Goal: Transaction & Acquisition: Purchase product/service

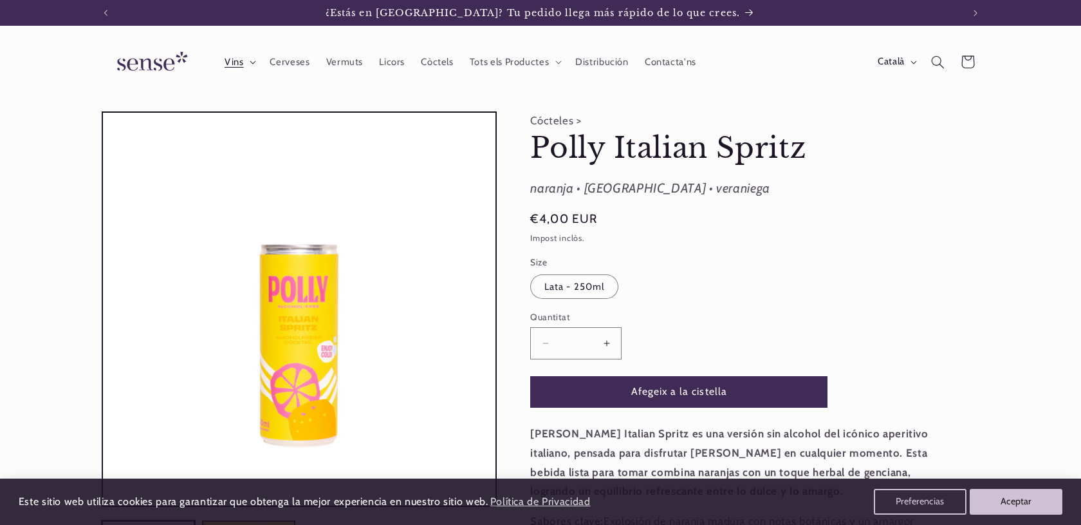
click at [243, 60] on span "Vins" at bounding box center [234, 62] width 19 height 12
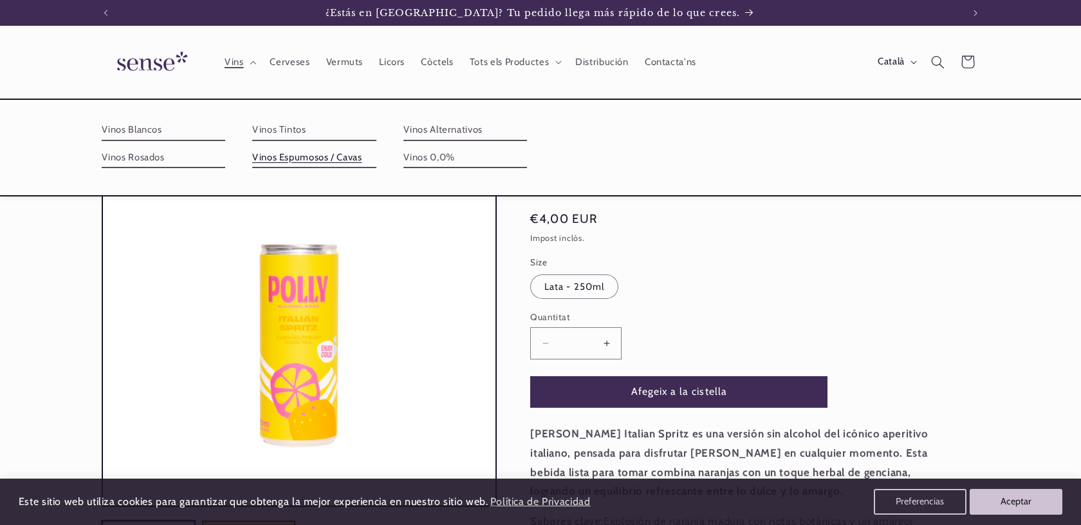
click at [298, 157] on link "Vinos Espumosos / Cavas" at bounding box center [314, 157] width 124 height 21
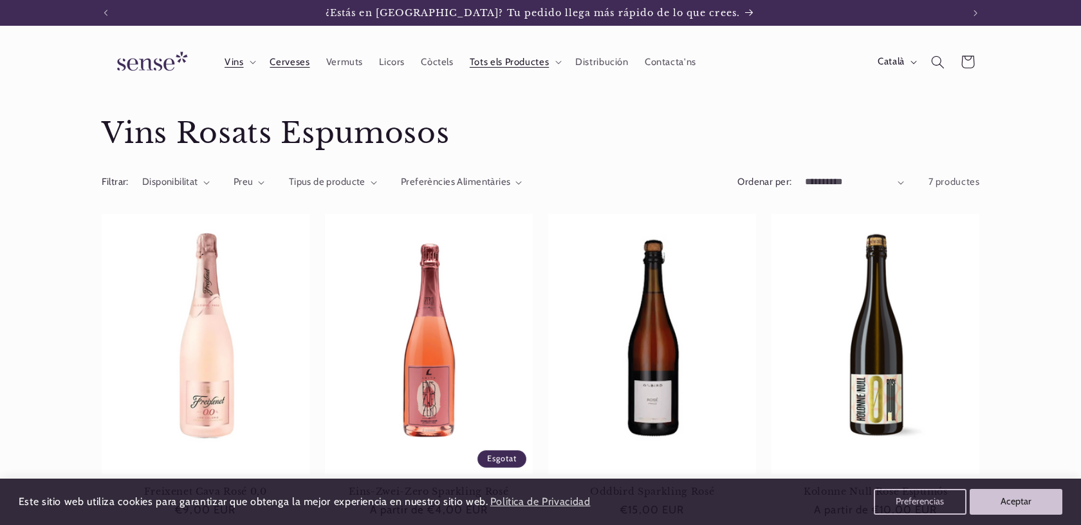
click at [295, 62] on span "Cerveses" at bounding box center [290, 62] width 40 height 12
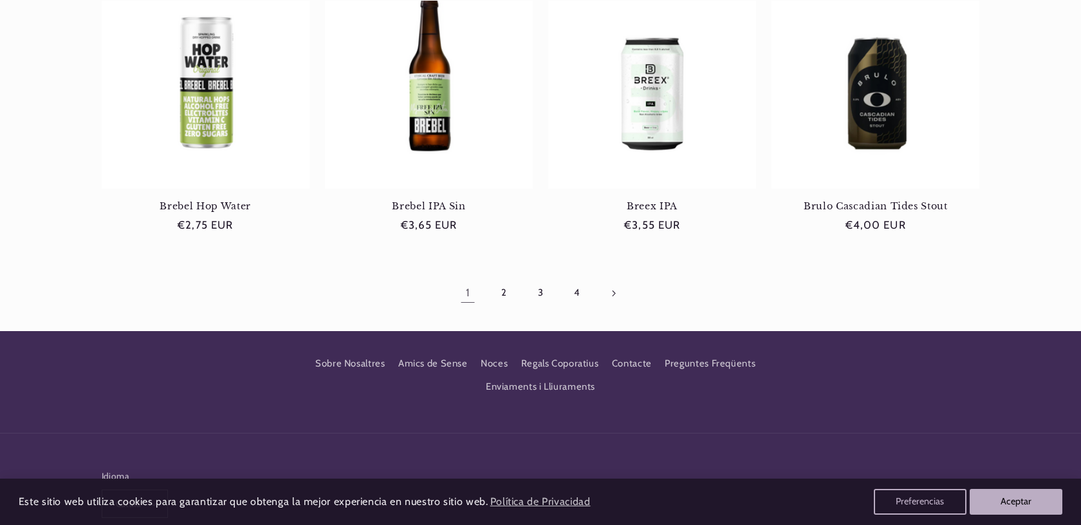
scroll to position [1374, 0]
